Goal: Task Accomplishment & Management: Manage account settings

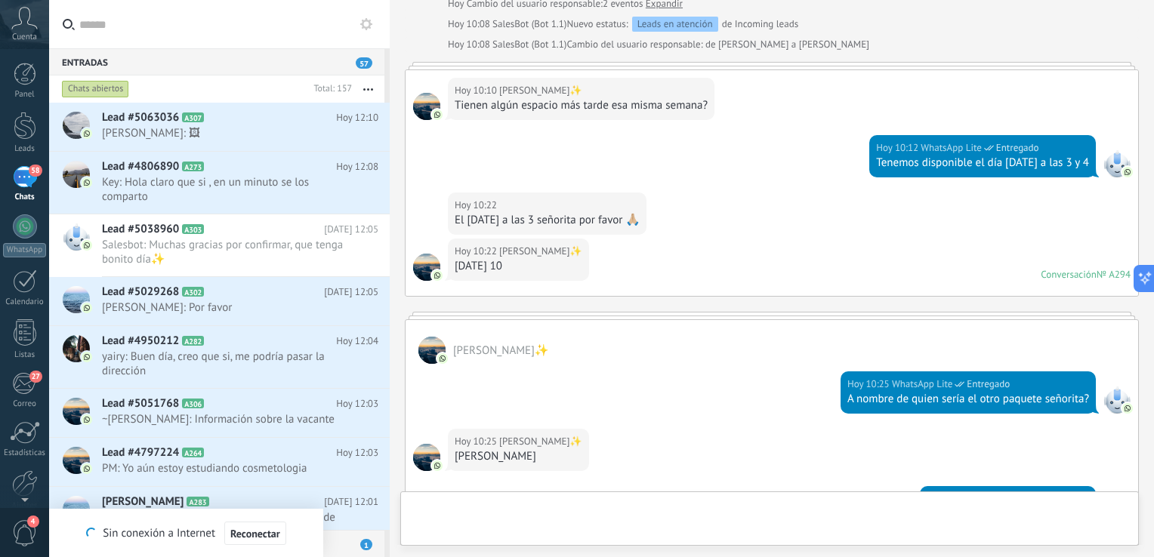
scroll to position [15, 0]
click at [242, 177] on span "Key: Hola claro que si , en un minuto se los comparto" at bounding box center [226, 189] width 248 height 29
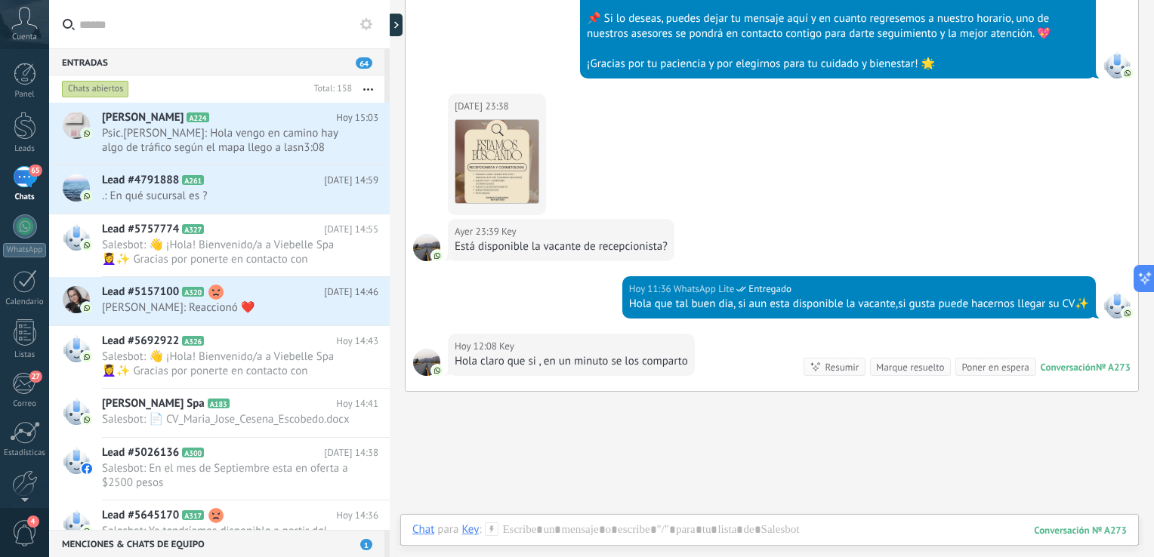
scroll to position [485, 0]
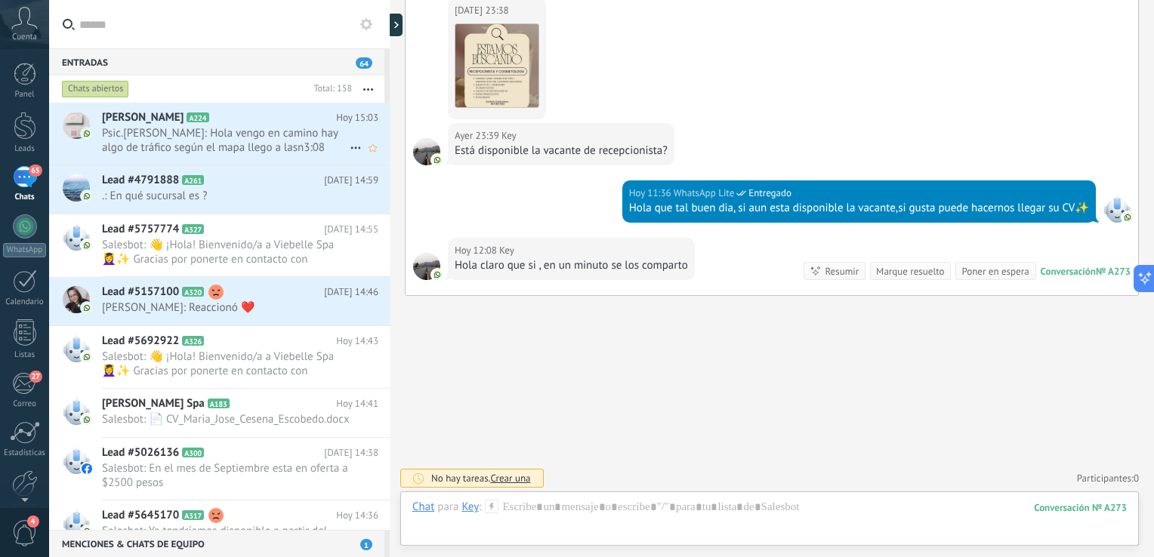
click at [254, 122] on h2 "[PERSON_NAME] A224" at bounding box center [219, 117] width 234 height 15
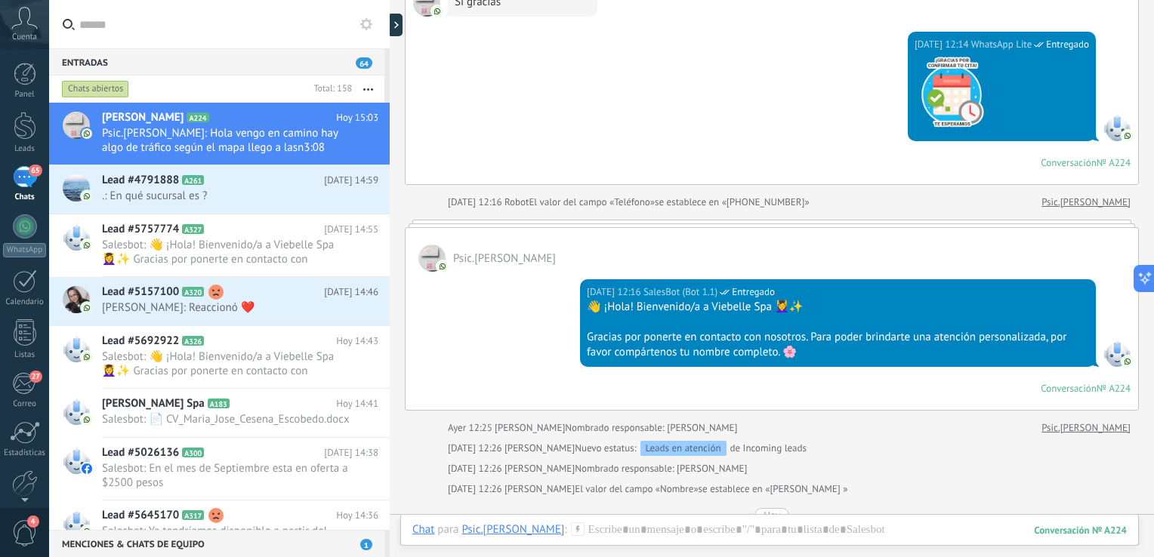
scroll to position [781, 0]
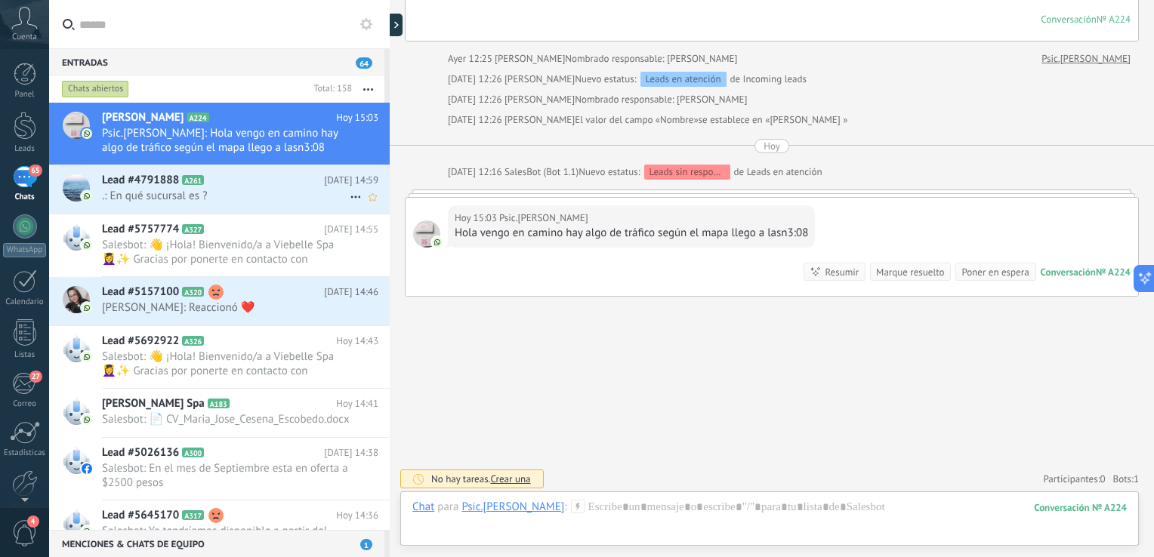
click at [258, 185] on h2 "Lead #4791888 A261" at bounding box center [213, 180] width 222 height 15
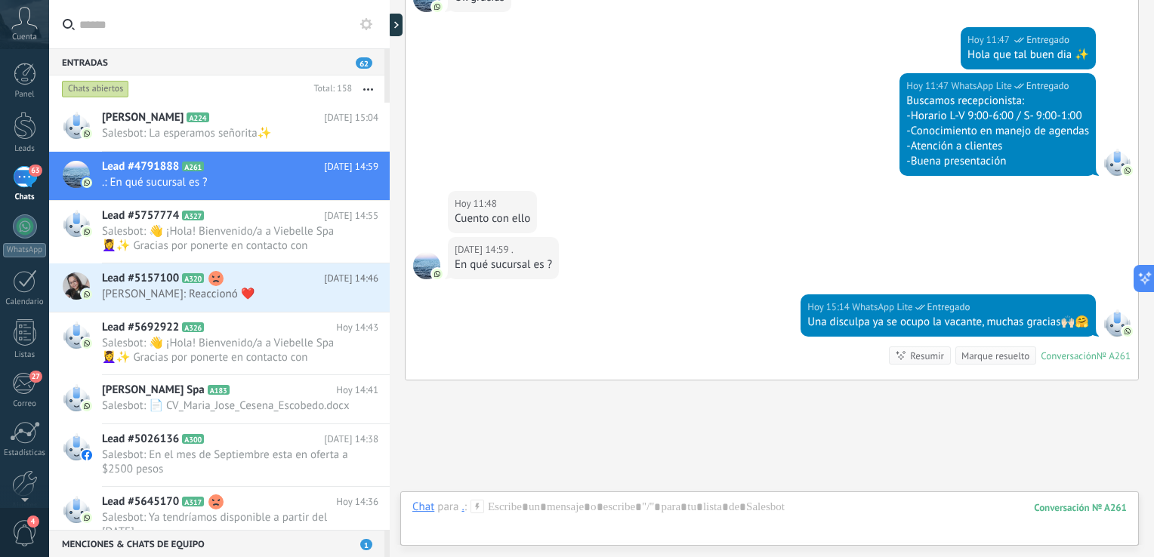
scroll to position [598, 0]
